Goal: Task Accomplishment & Management: Manage account settings

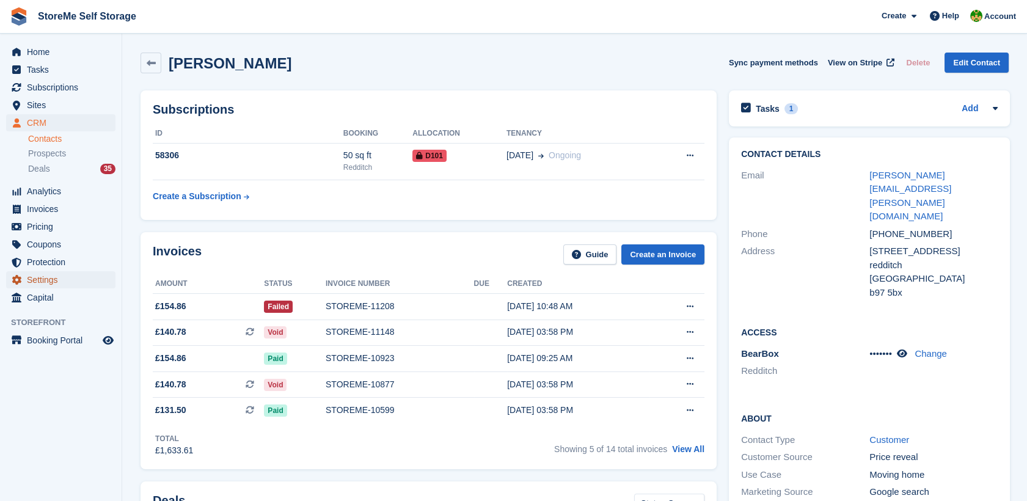
click at [37, 279] on span "Settings" at bounding box center [63, 279] width 73 height 17
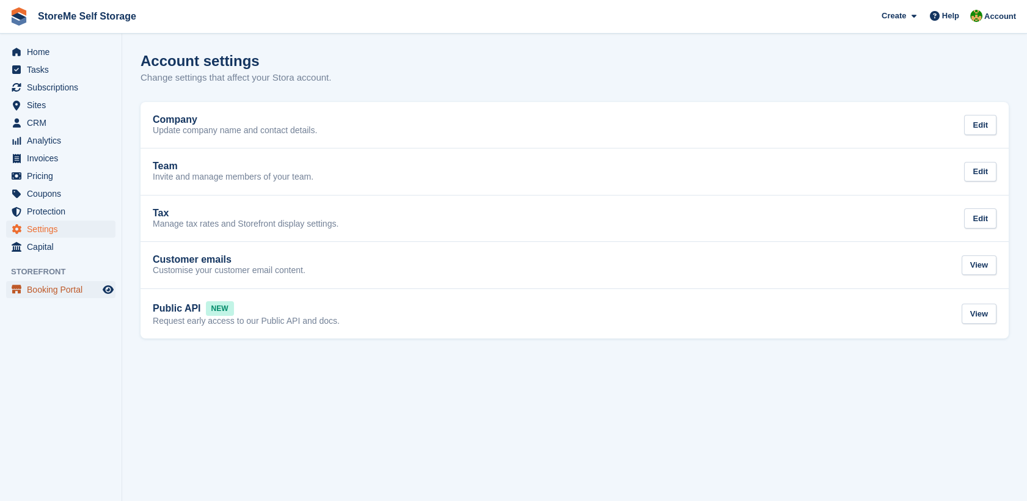
click at [51, 287] on span "Booking Portal" at bounding box center [63, 289] width 73 height 17
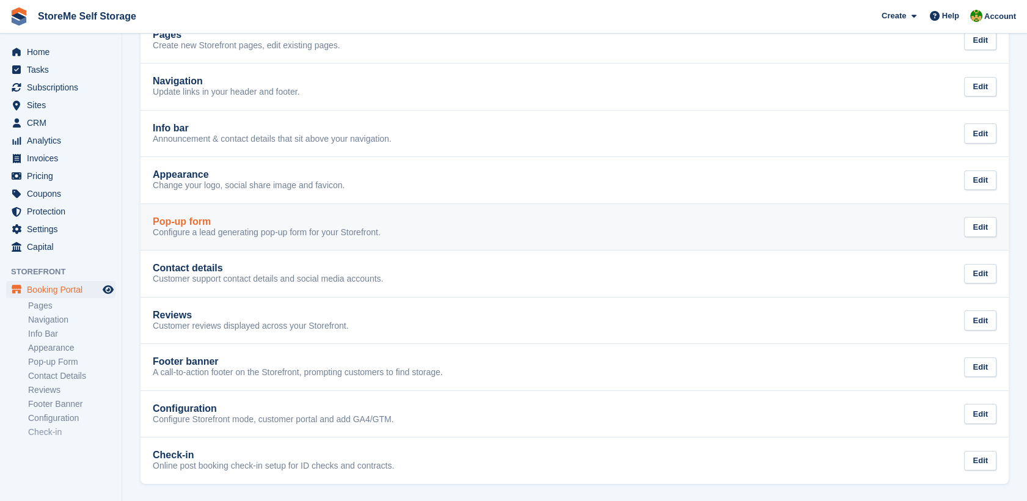
scroll to position [86, 0]
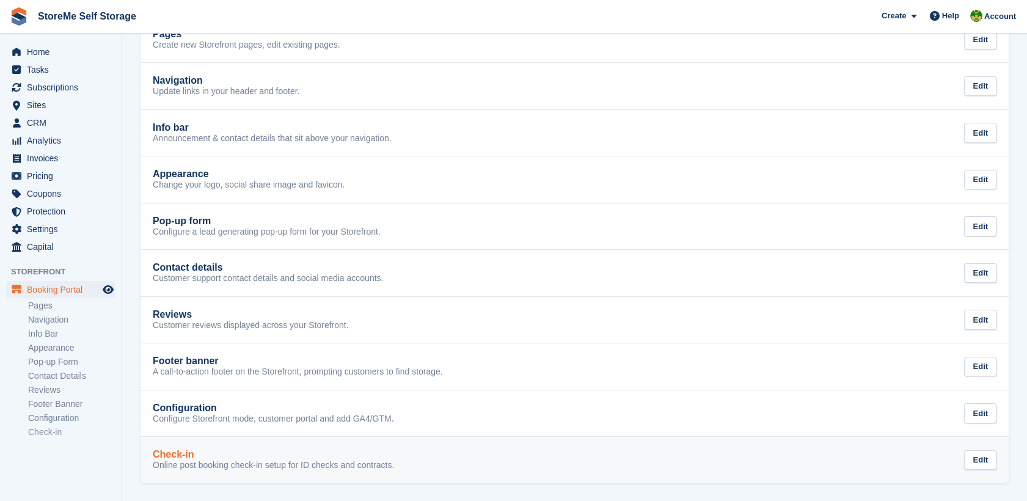
click at [268, 460] on p "Online post booking check-in setup for ID checks and contracts." at bounding box center [273, 465] width 241 height 11
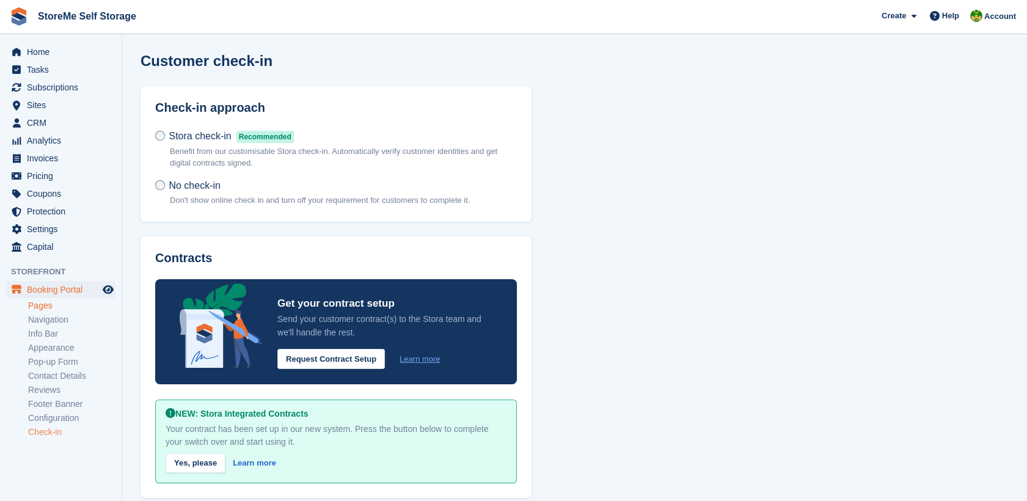
click at [38, 310] on link "Pages" at bounding box center [71, 306] width 87 height 12
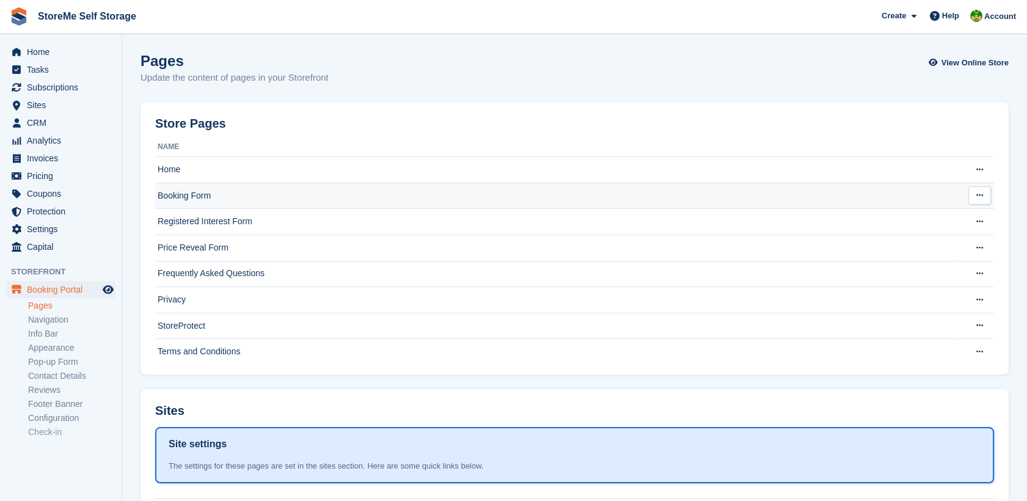
click at [264, 193] on td "Booking Form" at bounding box center [553, 196] width 797 height 26
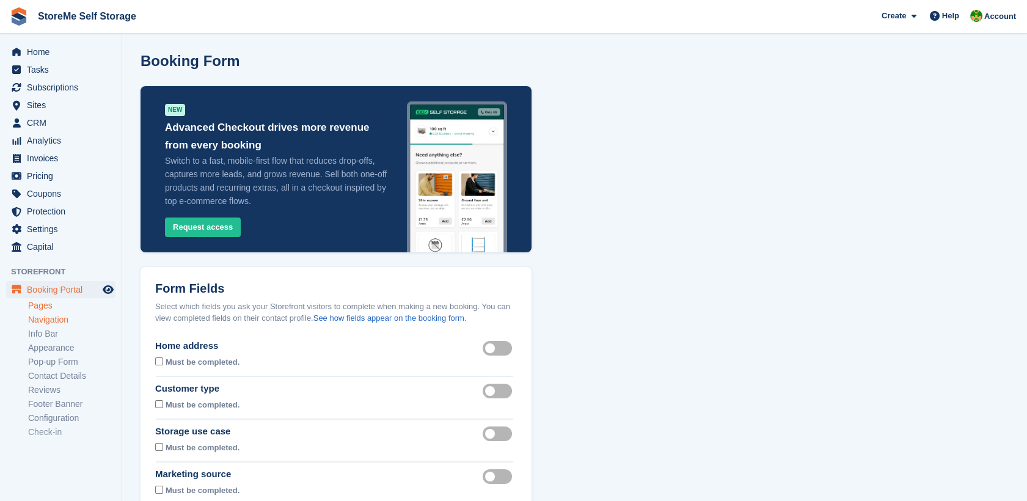
click at [62, 320] on link "Navigation" at bounding box center [71, 320] width 87 height 12
